Goal: Task Accomplishment & Management: Manage account settings

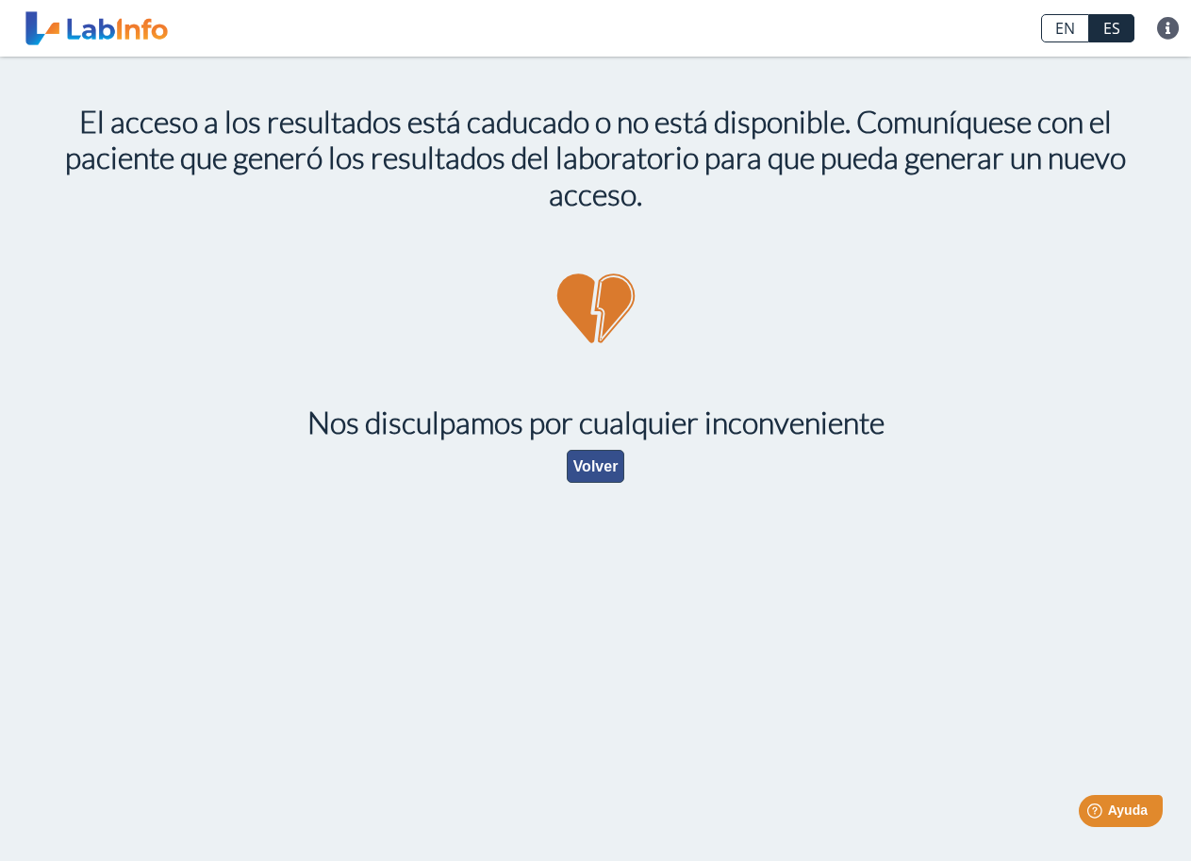
click at [575, 456] on button "Volver" at bounding box center [596, 466] width 58 height 33
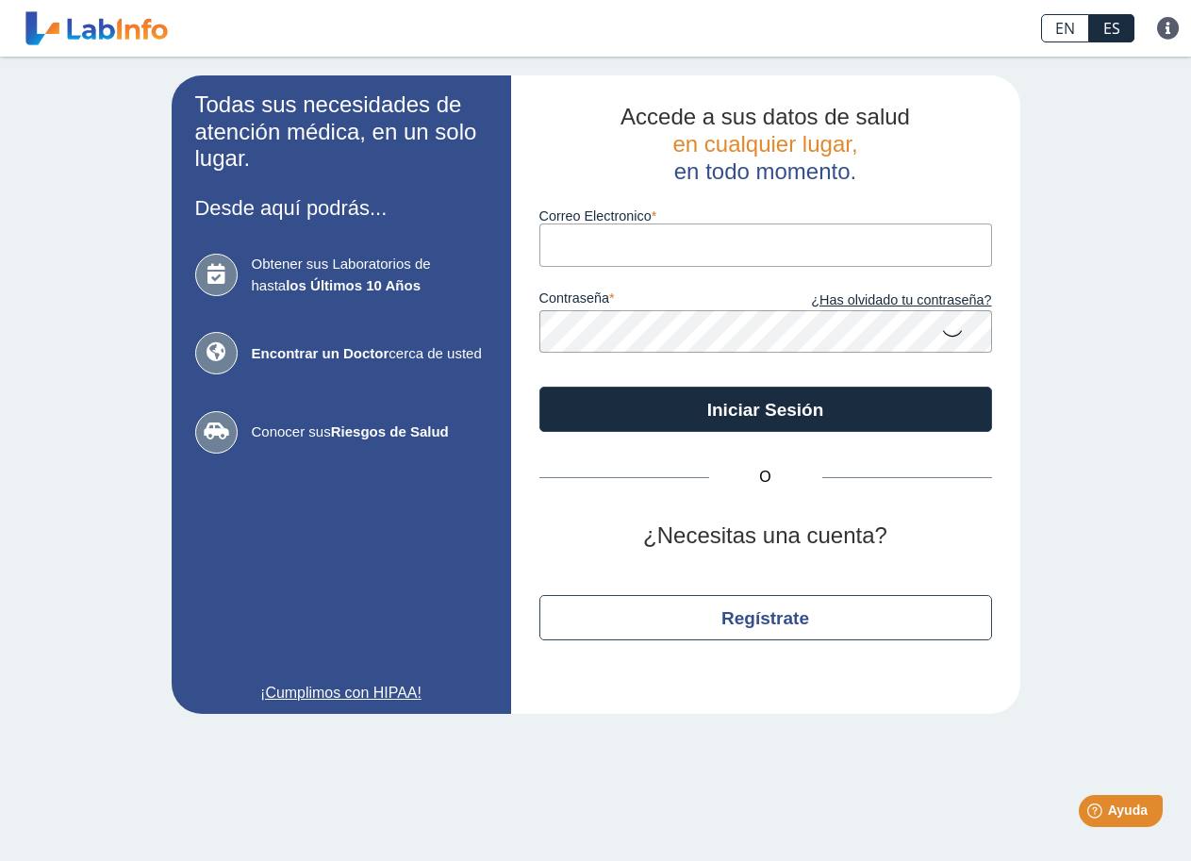
click at [575, 236] on input "Correo Electronico" at bounding box center [765, 244] width 452 height 42
click at [602, 239] on input "Correo Electronico" at bounding box center [765, 244] width 452 height 42
type input "N"
type input "[EMAIL_ADDRESS][DOMAIN_NAME]"
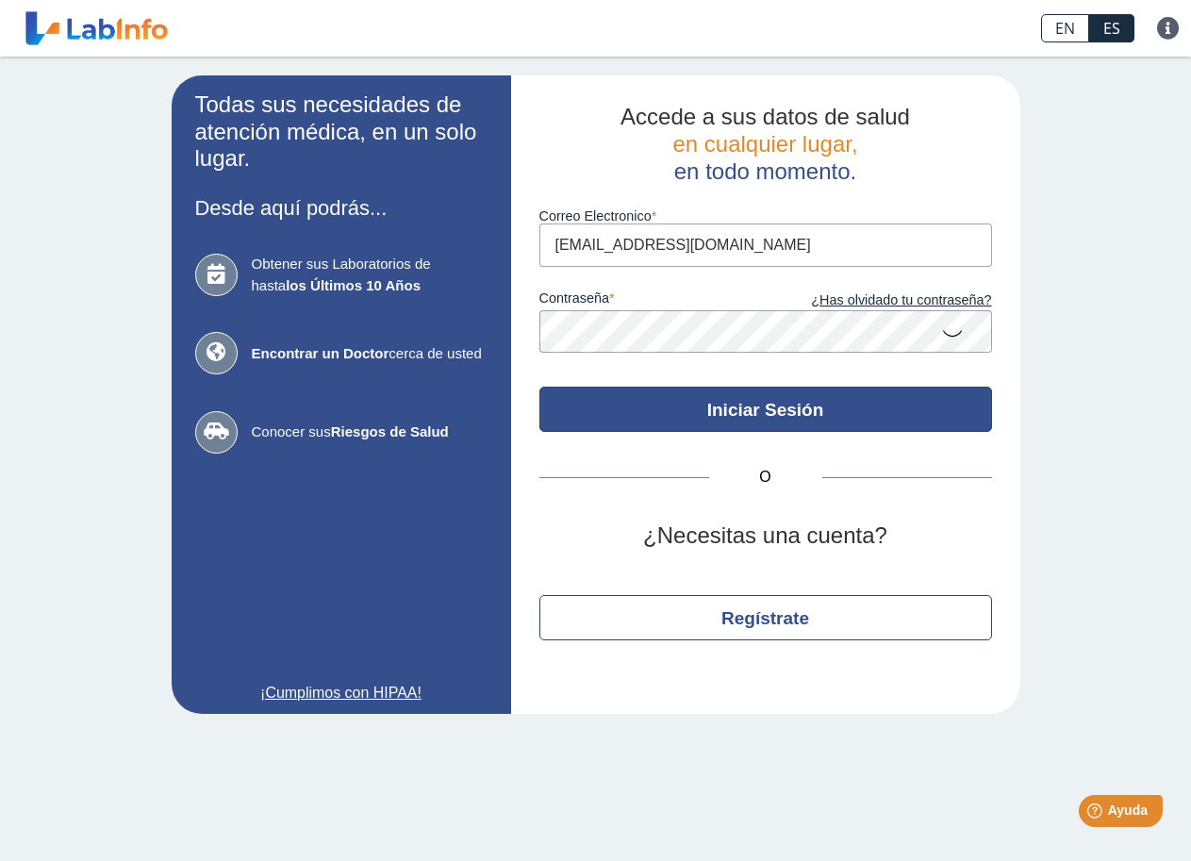
click at [702, 401] on button "Iniciar Sesión" at bounding box center [765, 408] width 452 height 45
